Goal: Answer question/provide support

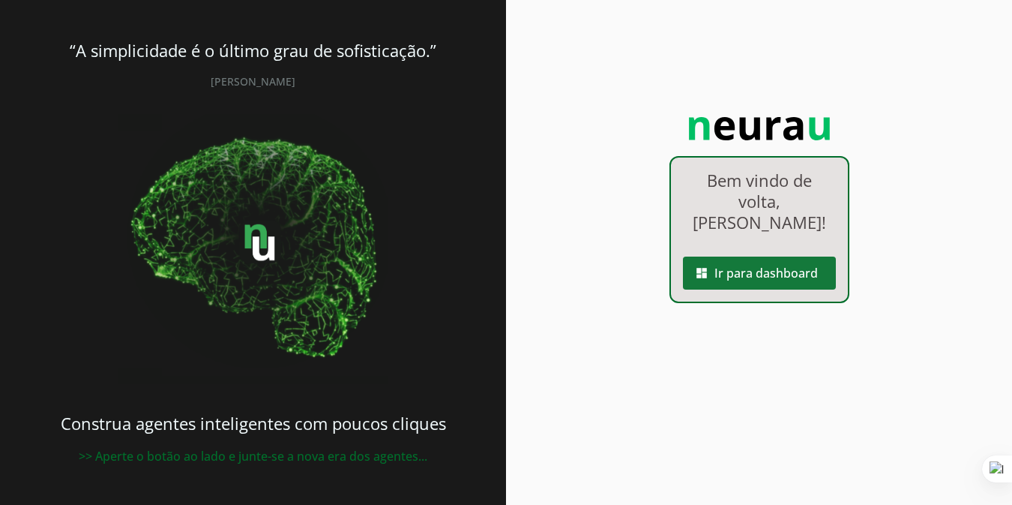
click at [787, 278] on span at bounding box center [759, 273] width 153 height 36
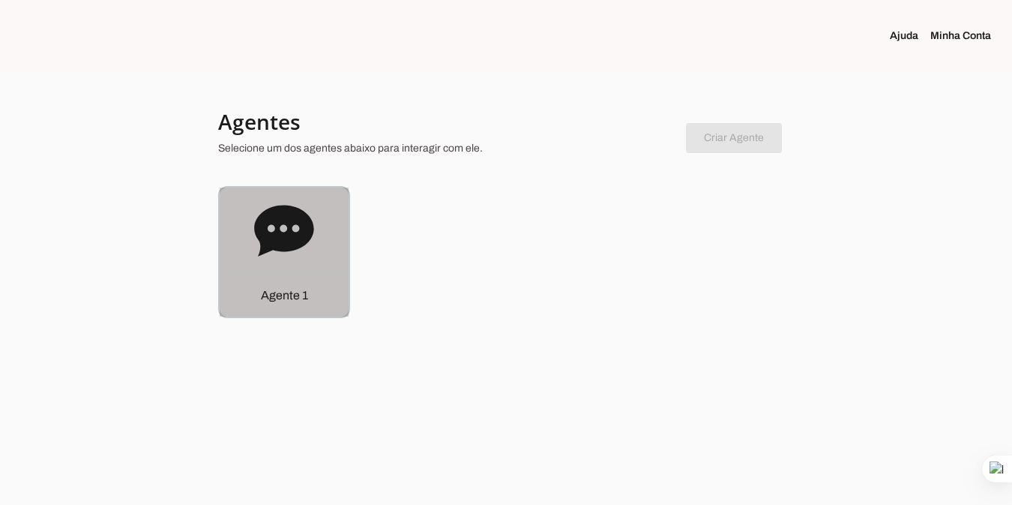
click at [282, 304] on p "Agente 1" at bounding box center [284, 295] width 47 height 18
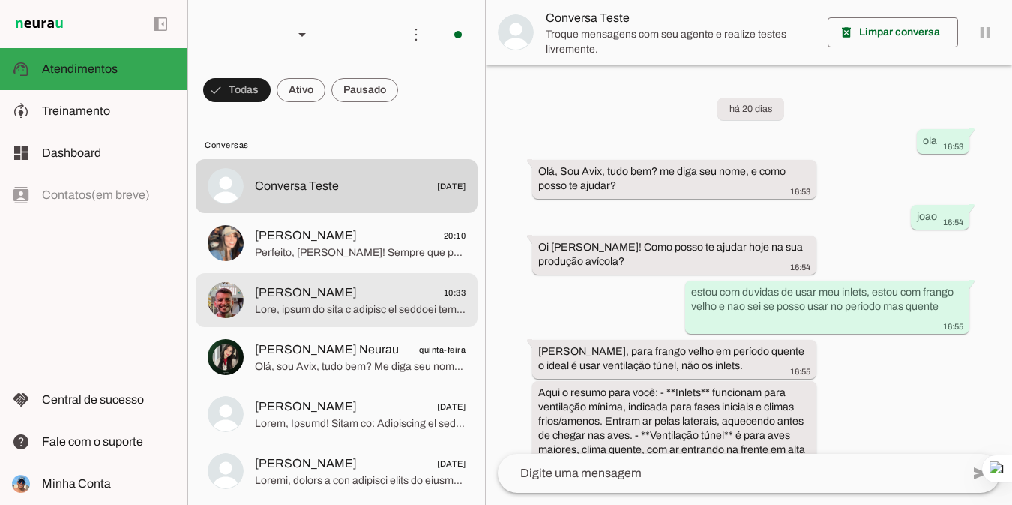
scroll to position [893, 0]
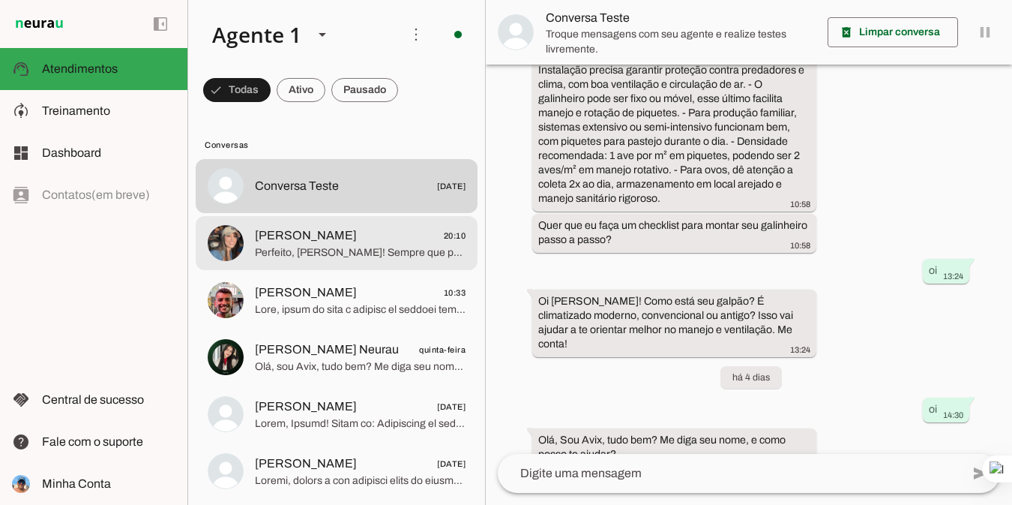
click at [367, 235] on span "[PERSON_NAME] 20:10" at bounding box center [360, 235] width 211 height 19
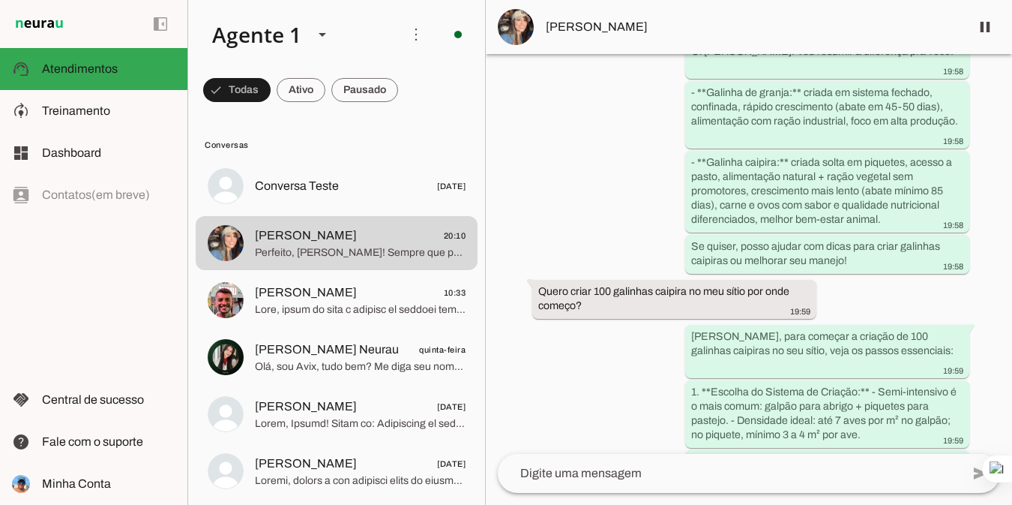
scroll to position [2397, 0]
